Goal: Information Seeking & Learning: Learn about a topic

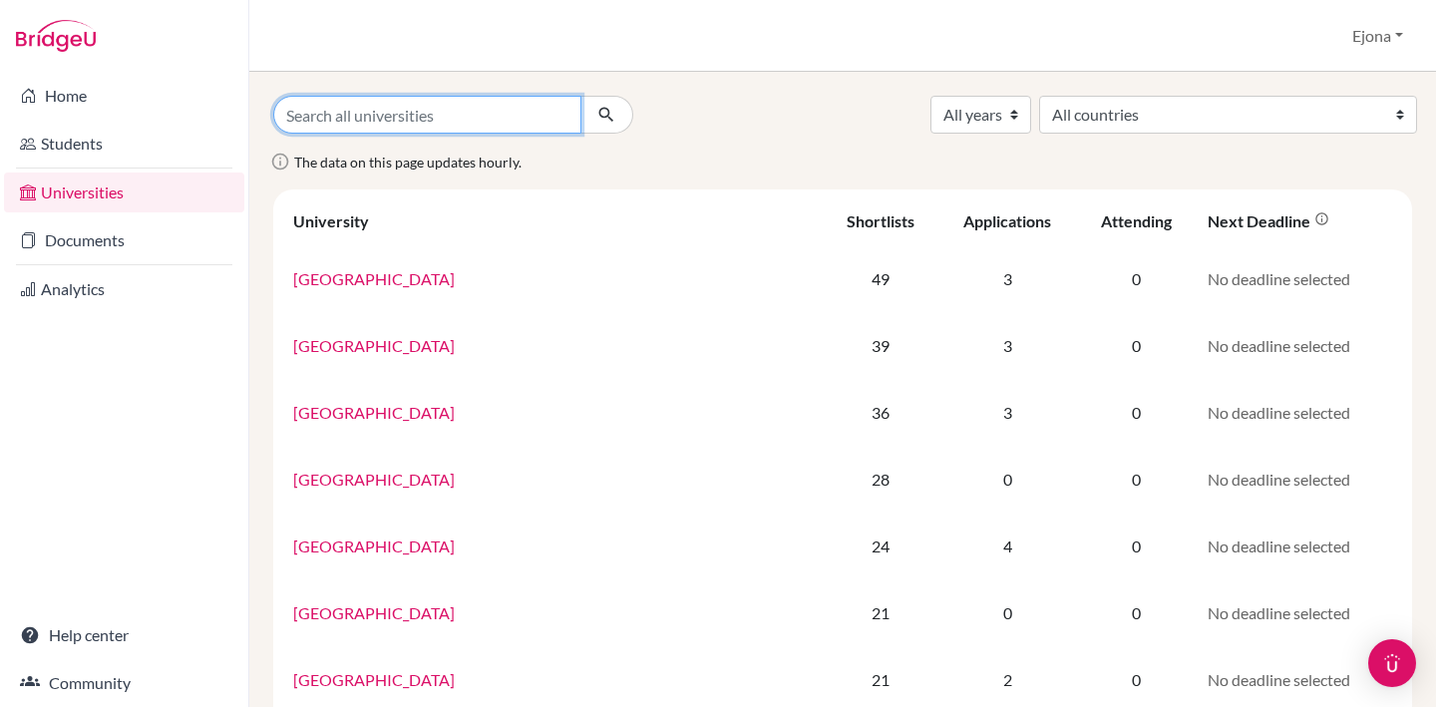
click at [571, 98] on input "Search all universities" at bounding box center [427, 115] width 308 height 38
type input "southern"
click at [581, 96] on button "submit" at bounding box center [607, 115] width 53 height 38
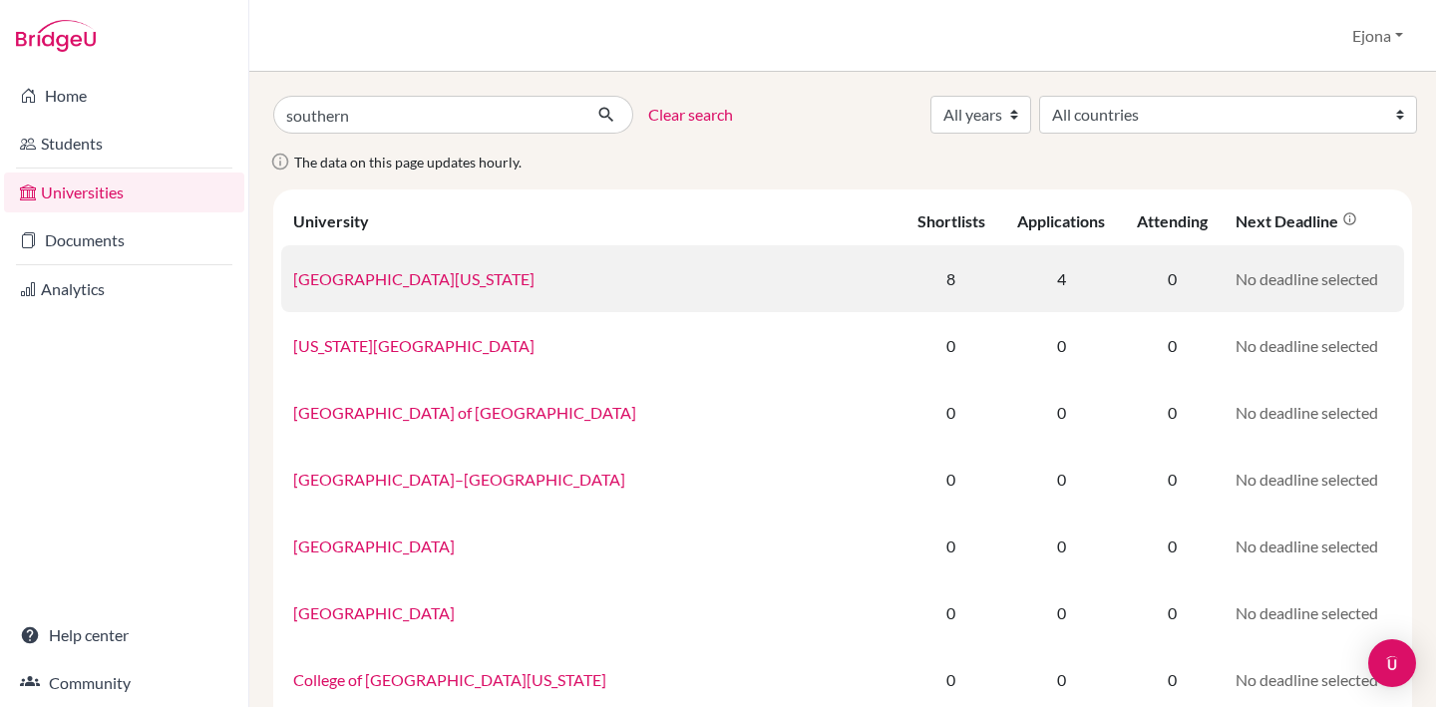
click at [472, 274] on link "University of Southern California" at bounding box center [413, 278] width 241 height 19
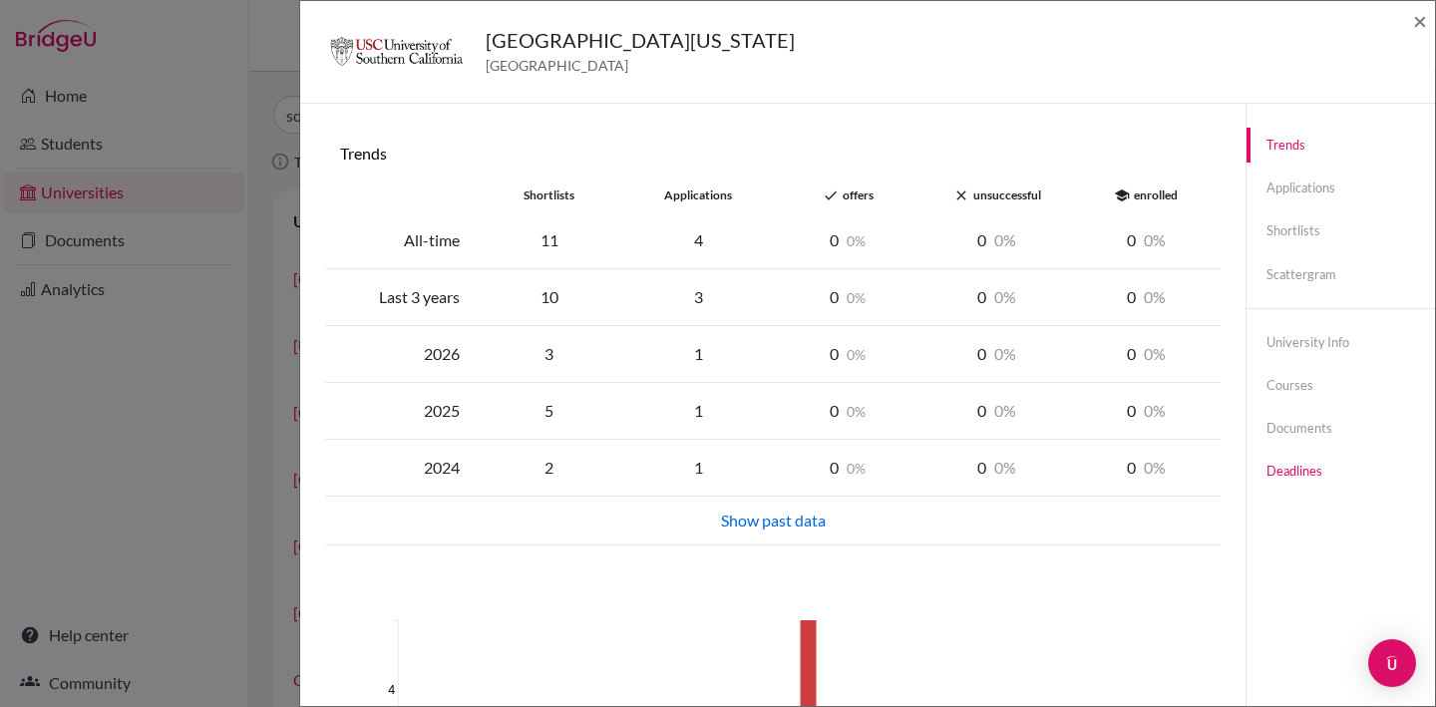
click at [1302, 471] on link "Deadlines" at bounding box center [1341, 471] width 189 height 35
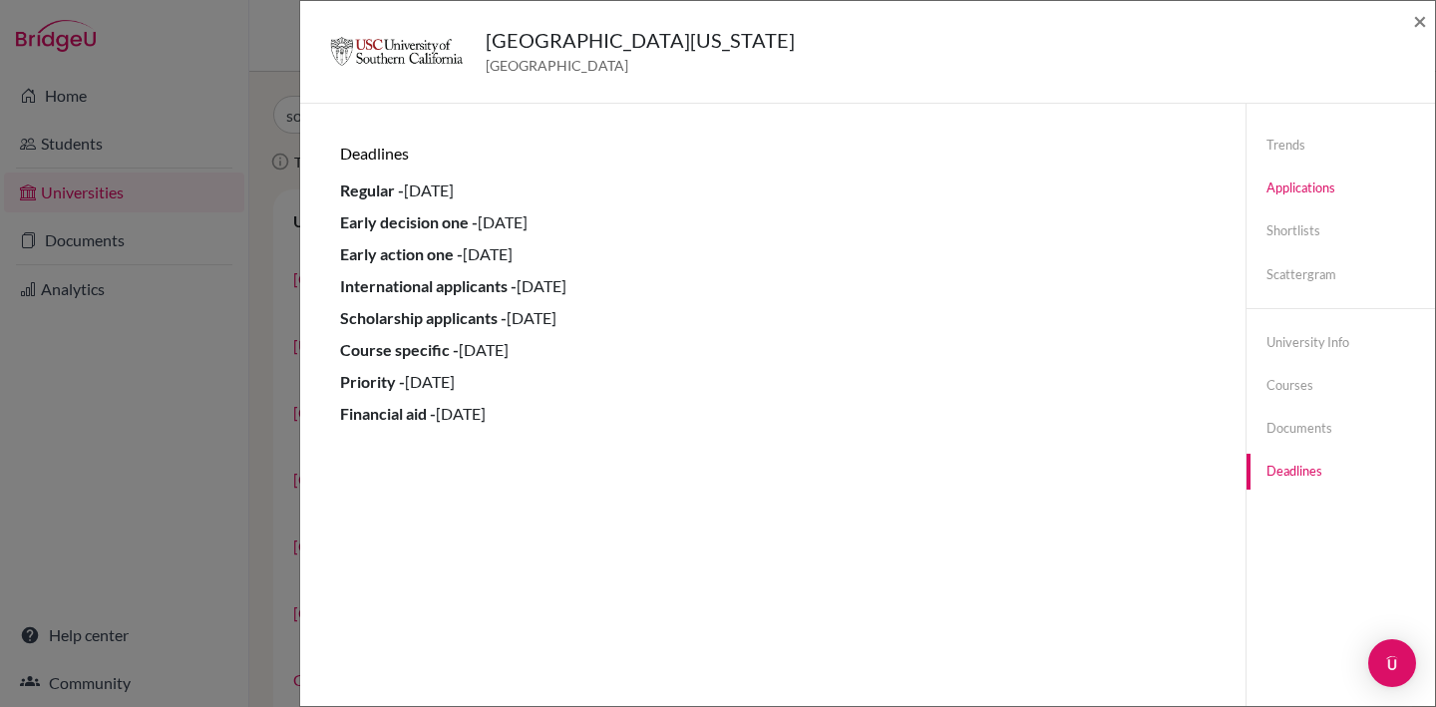
click at [1292, 188] on link "Applications" at bounding box center [1341, 188] width 189 height 35
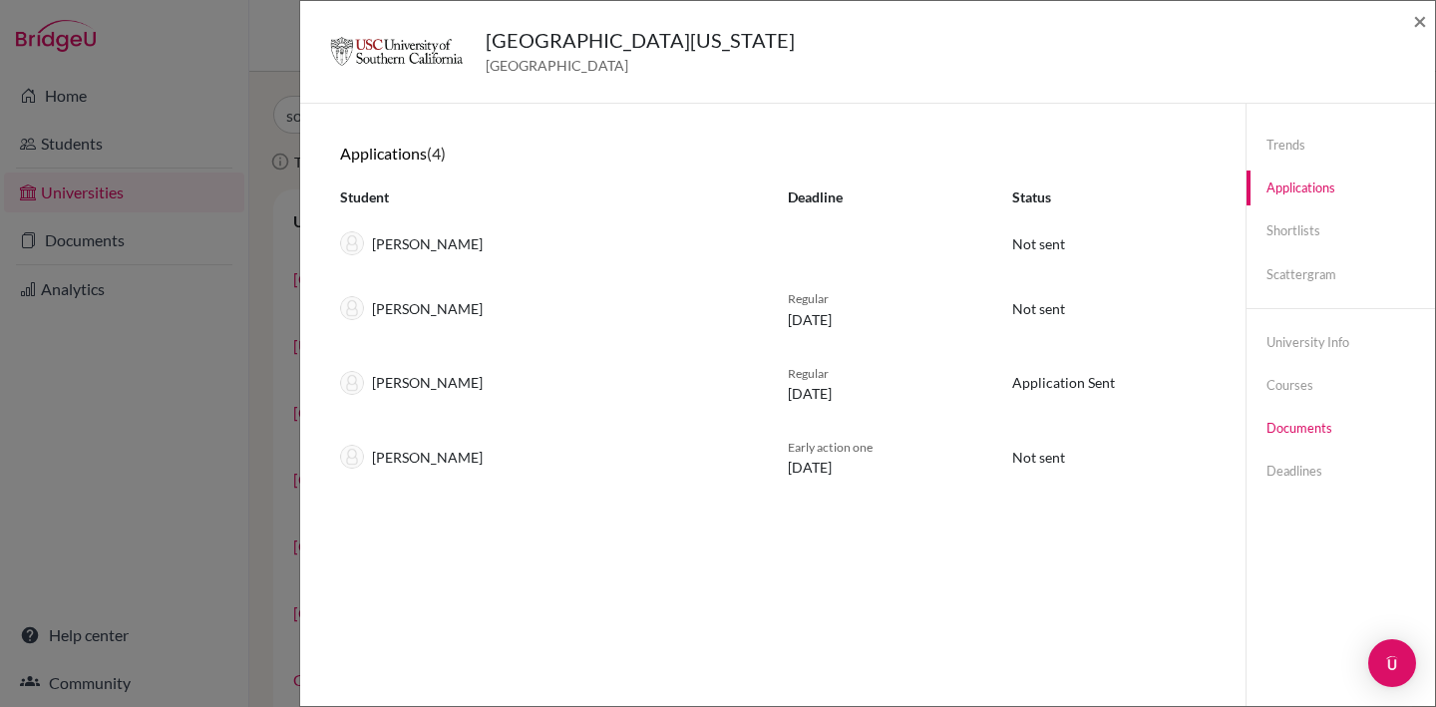
click at [1311, 430] on link "Documents" at bounding box center [1341, 428] width 189 height 35
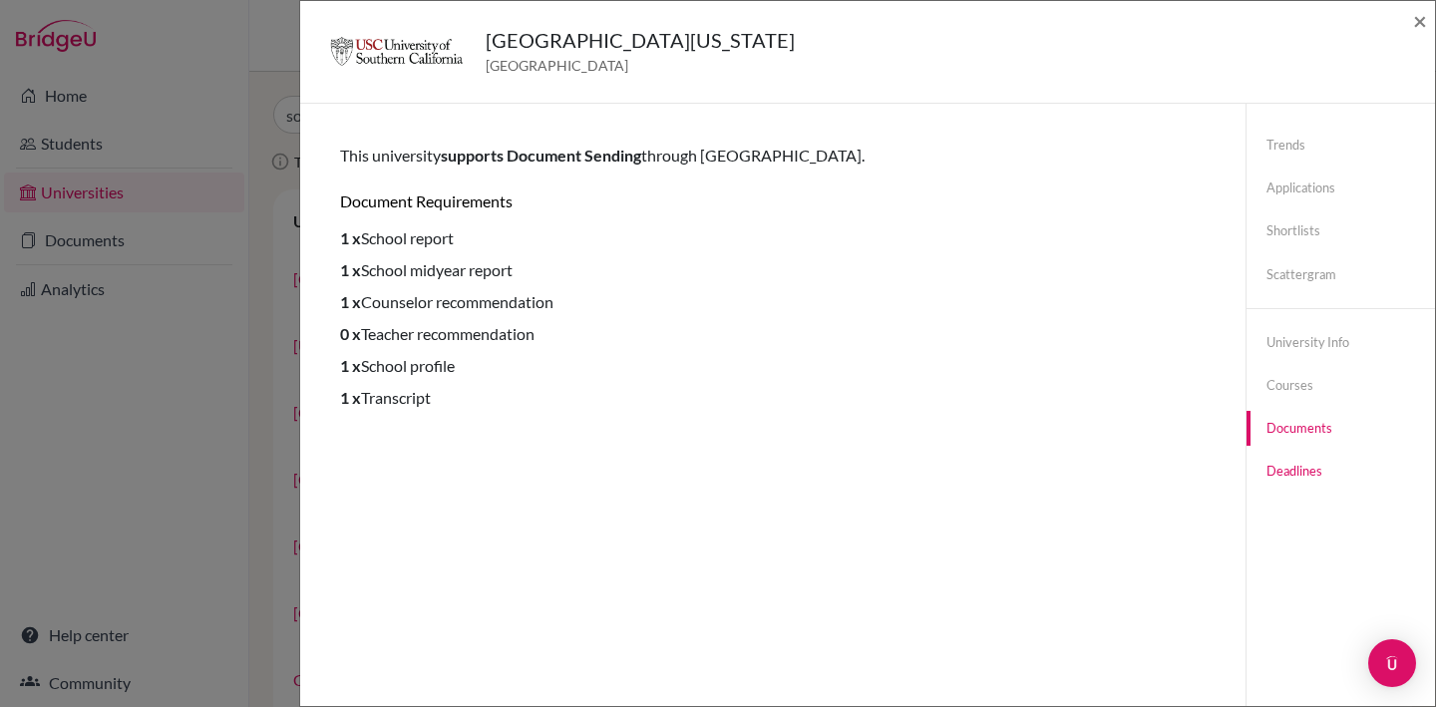
click at [1308, 478] on link "Deadlines" at bounding box center [1341, 471] width 189 height 35
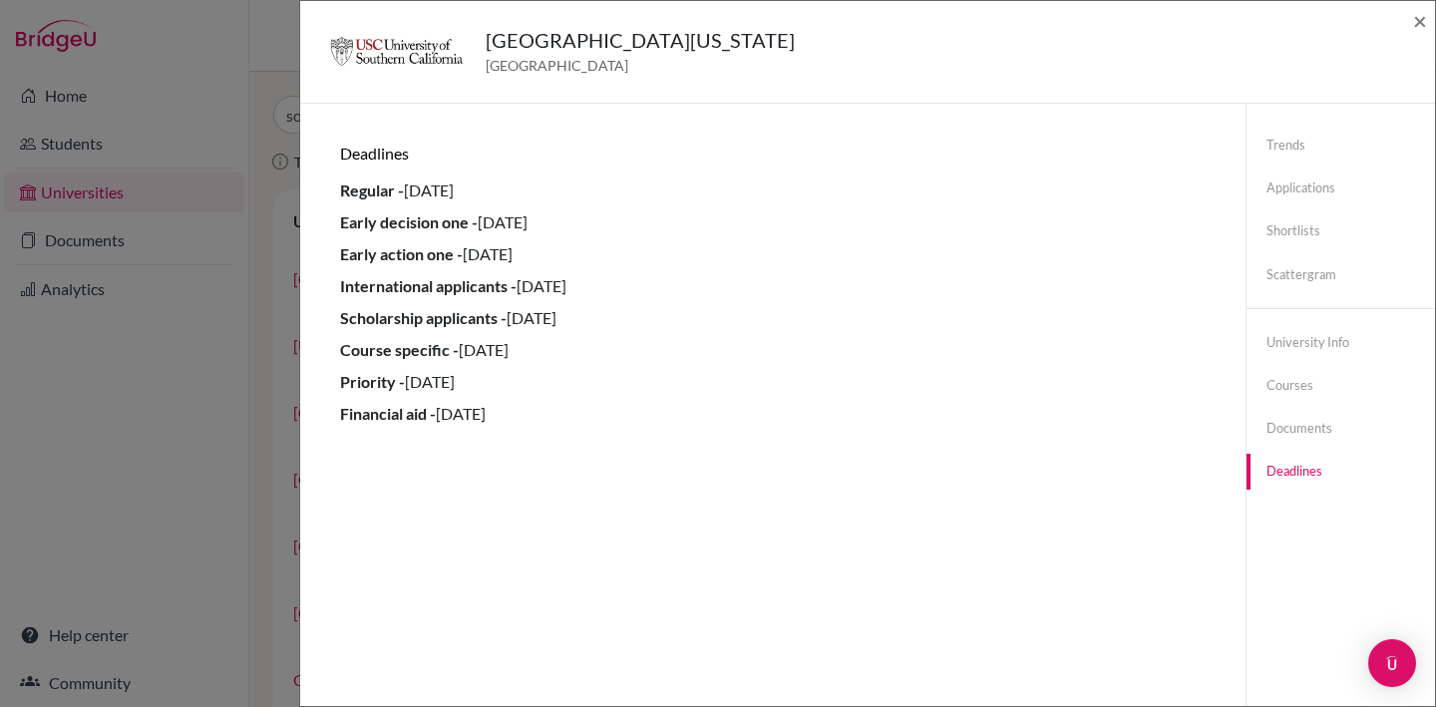
click at [283, 102] on div "University of Southern California United States of America × Trends shortlists …" at bounding box center [718, 353] width 1436 height 707
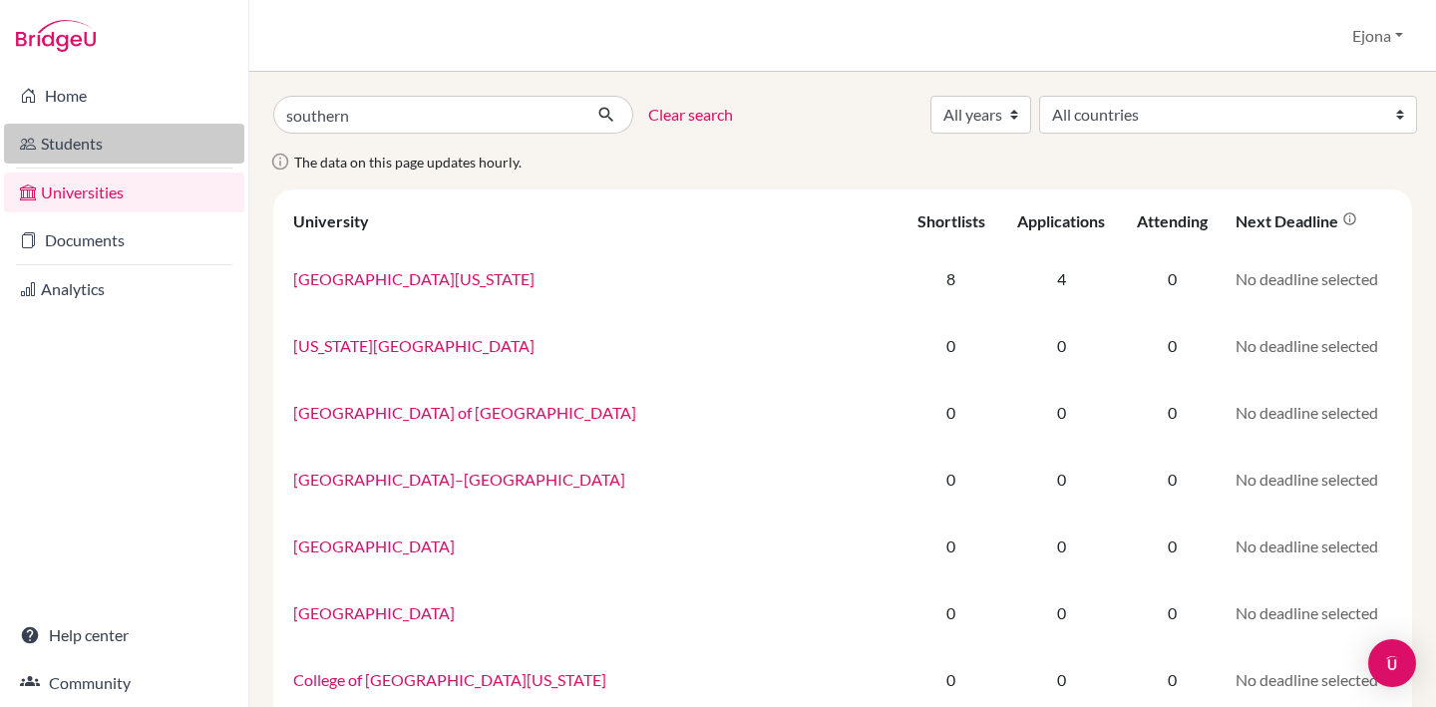
click at [107, 143] on link "Students" at bounding box center [124, 144] width 240 height 40
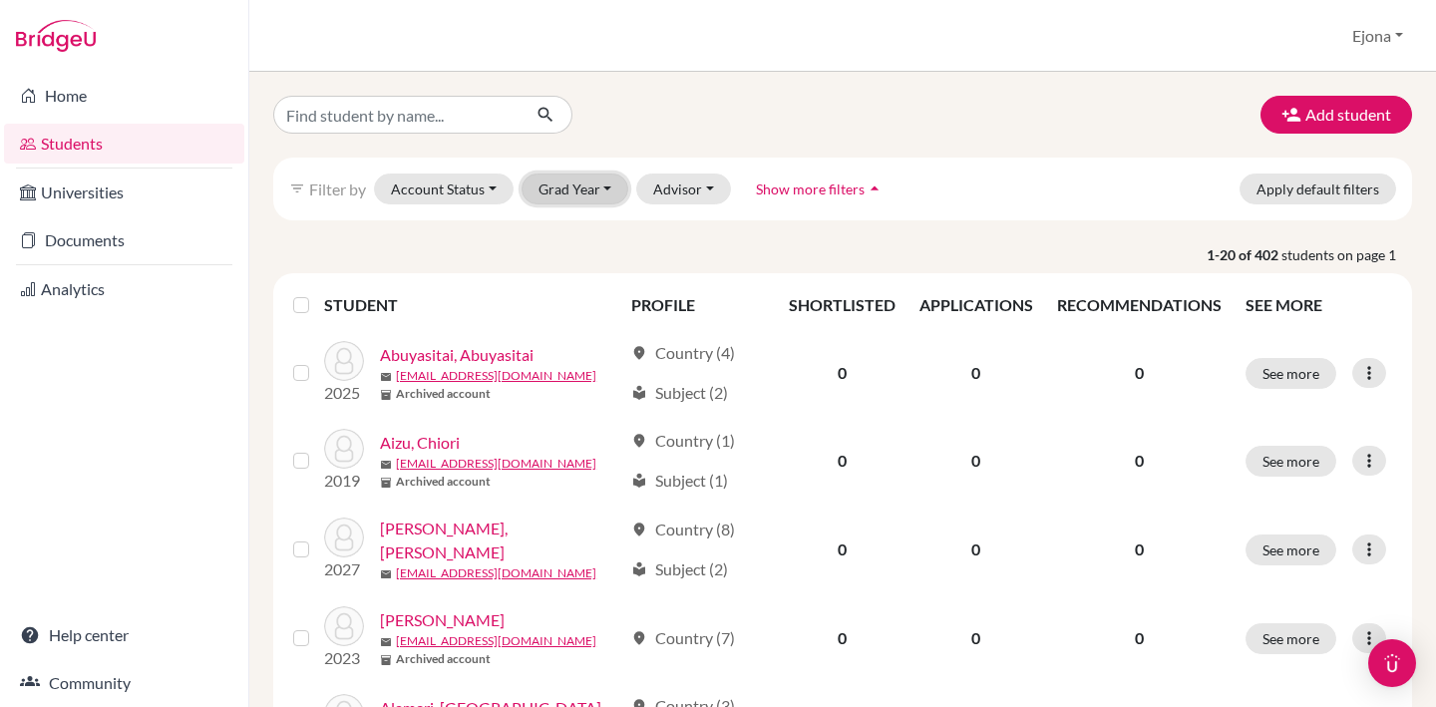
click at [584, 188] on button "Grad Year" at bounding box center [576, 189] width 108 height 31
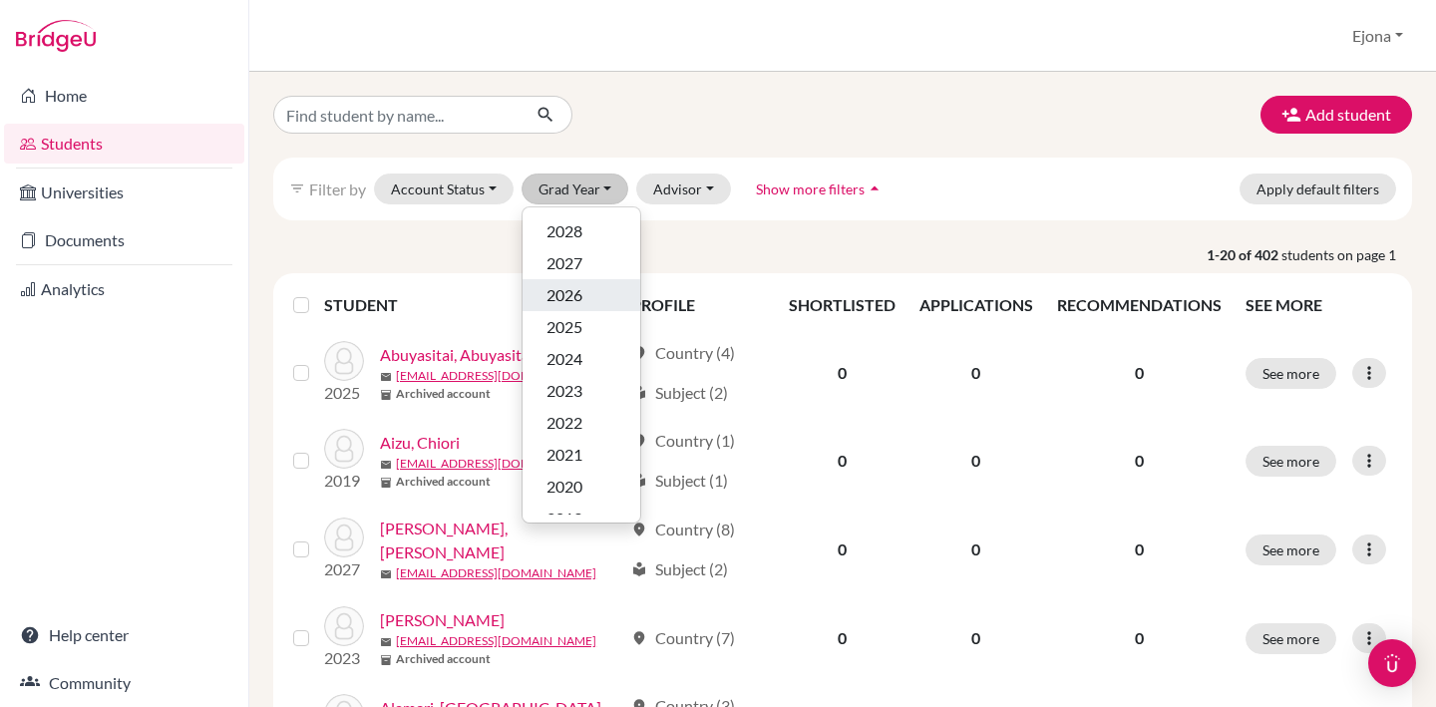
click at [595, 284] on div "2026" at bounding box center [582, 295] width 70 height 24
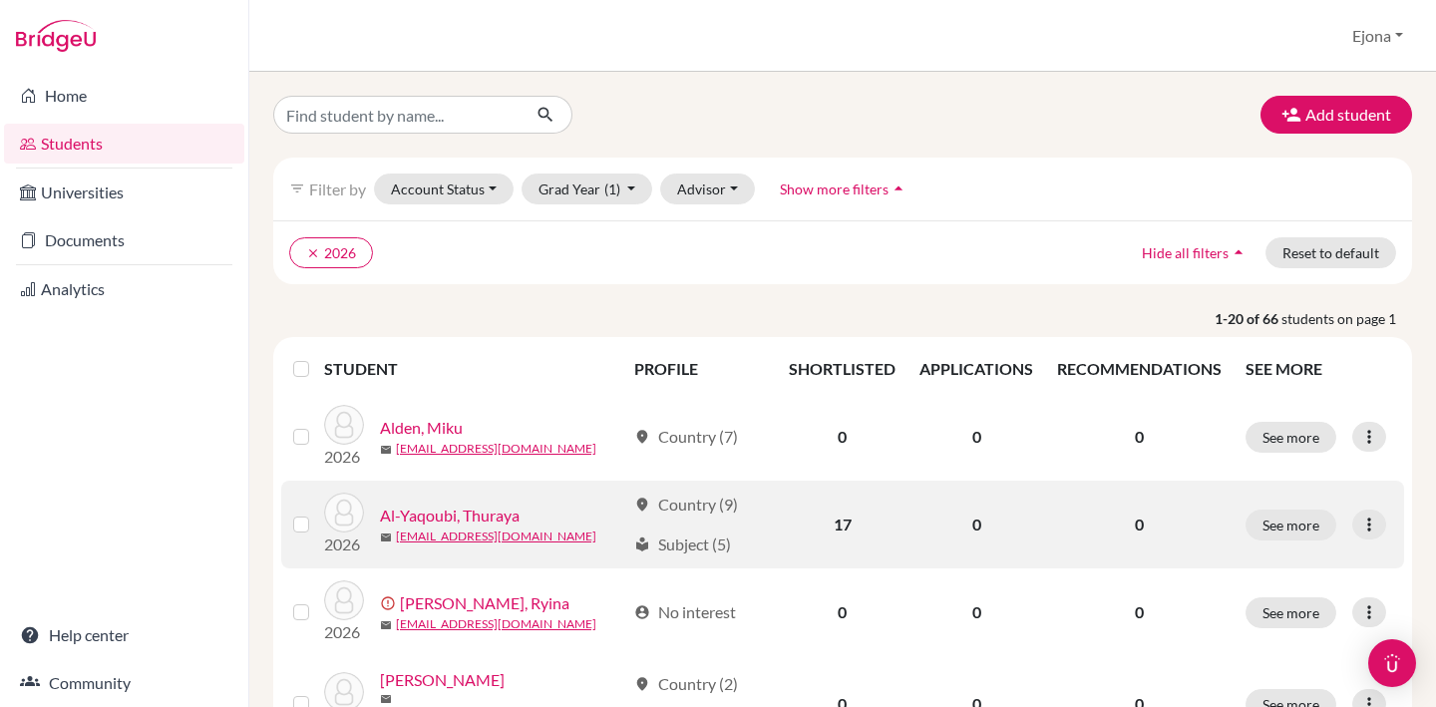
scroll to position [3, 0]
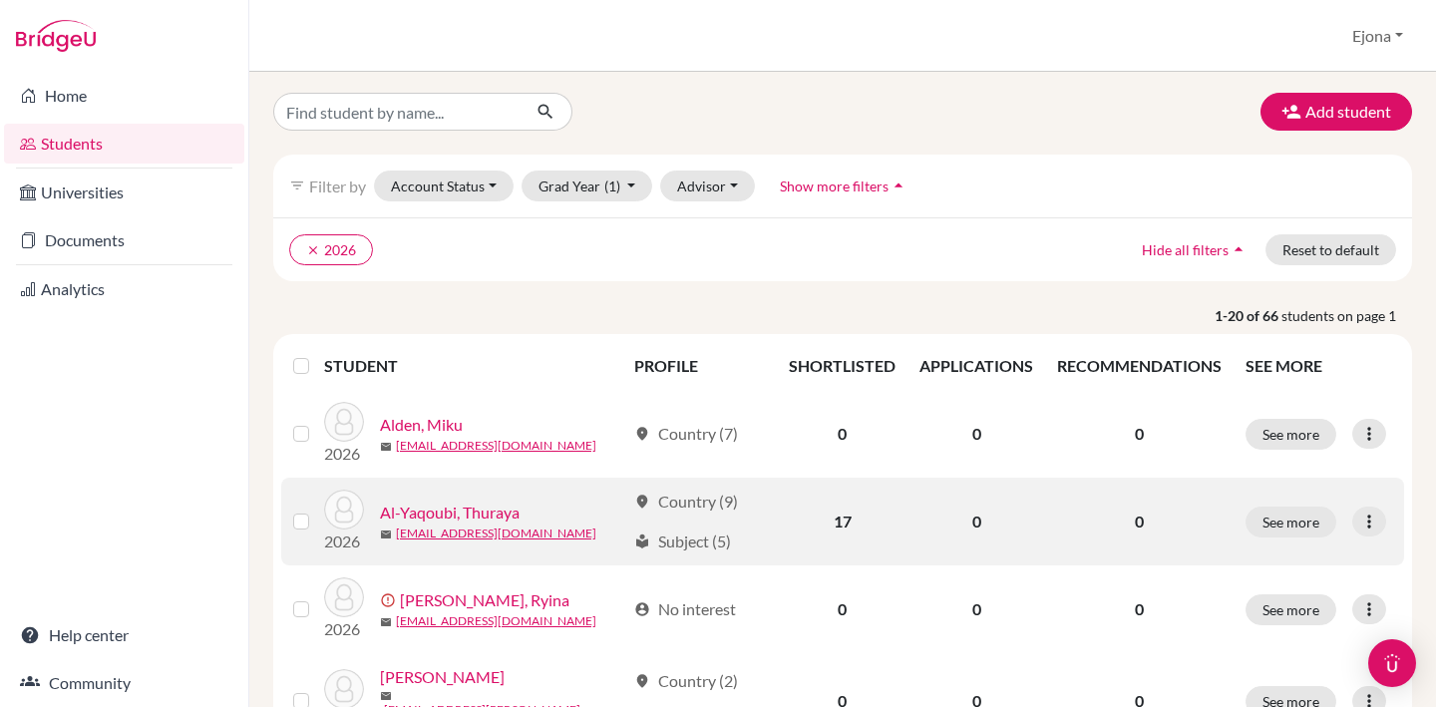
click at [490, 506] on link "Al-Yaqoubi, Thuraya" at bounding box center [450, 513] width 140 height 24
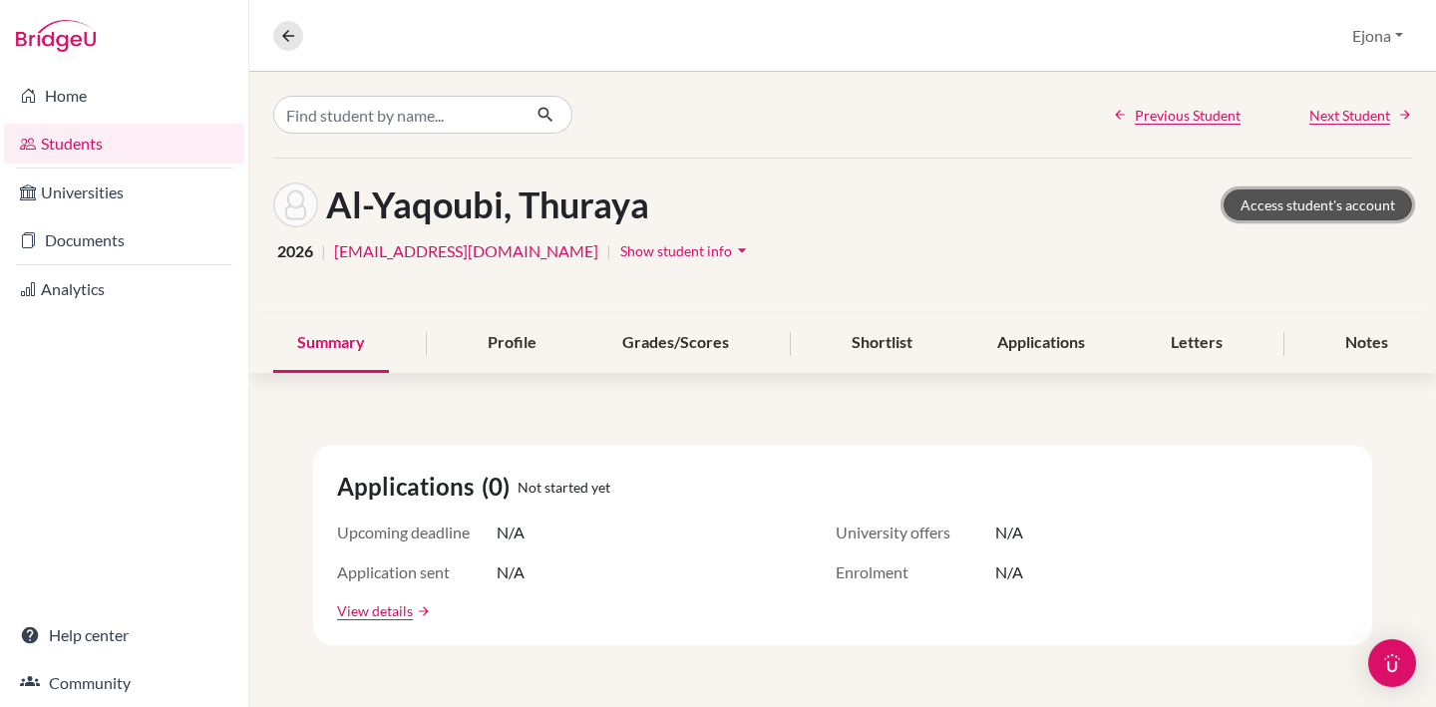
click at [1363, 211] on link "Access student's account" at bounding box center [1318, 205] width 189 height 31
